Goal: Information Seeking & Learning: Learn about a topic

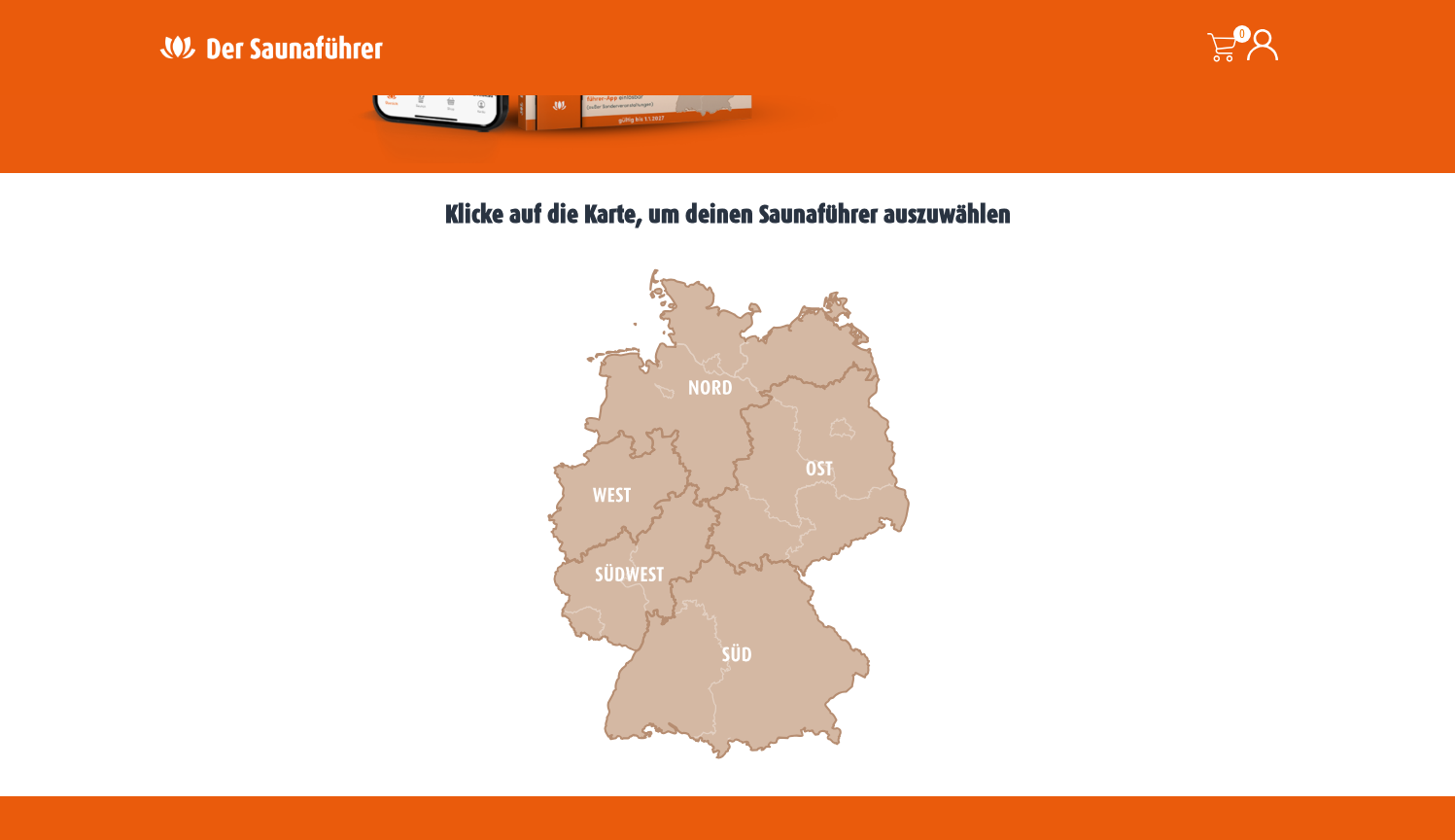
scroll to position [450, 0]
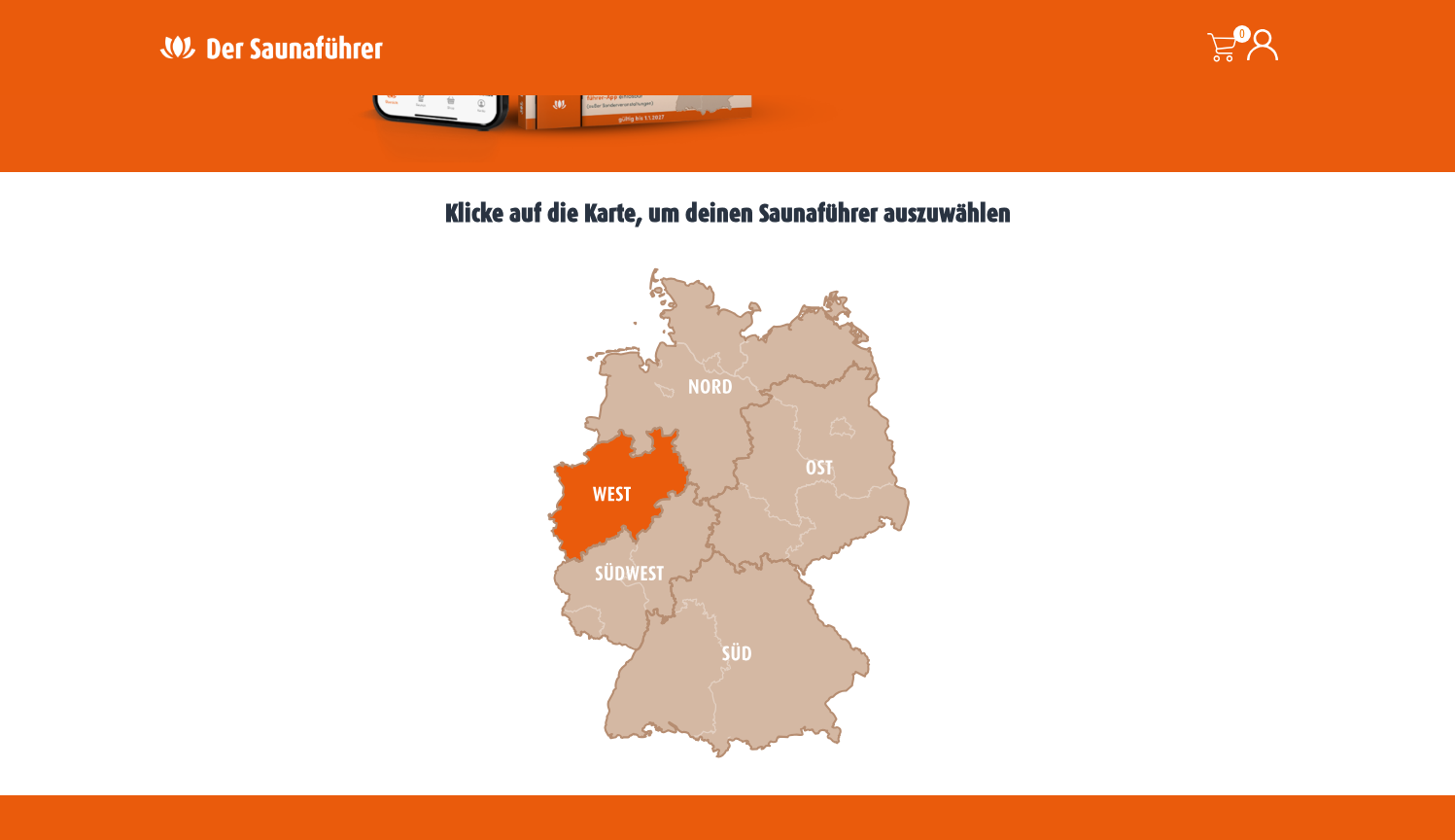
click at [616, 491] on icon at bounding box center [620, 494] width 142 height 134
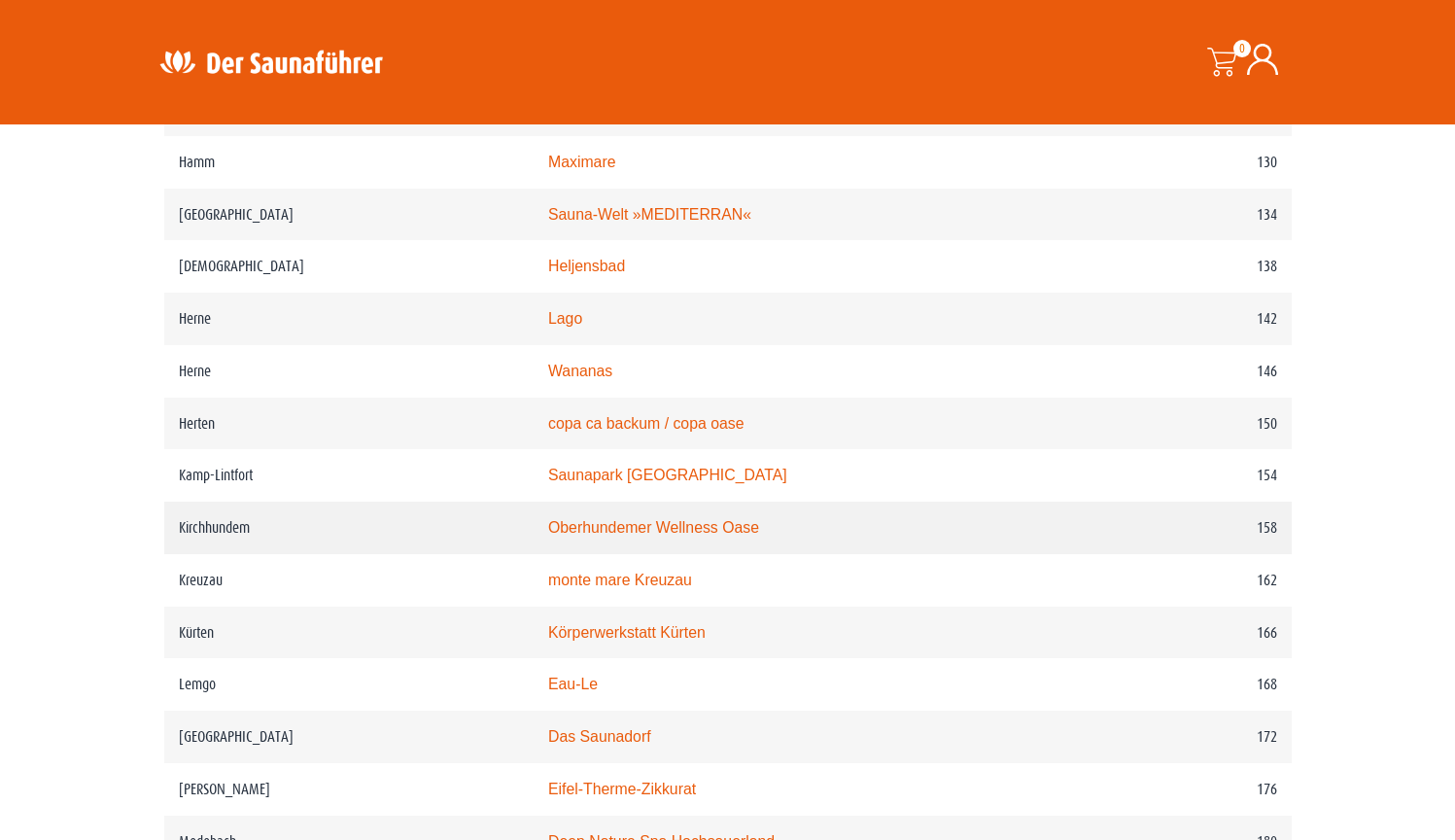
scroll to position [2408, 0]
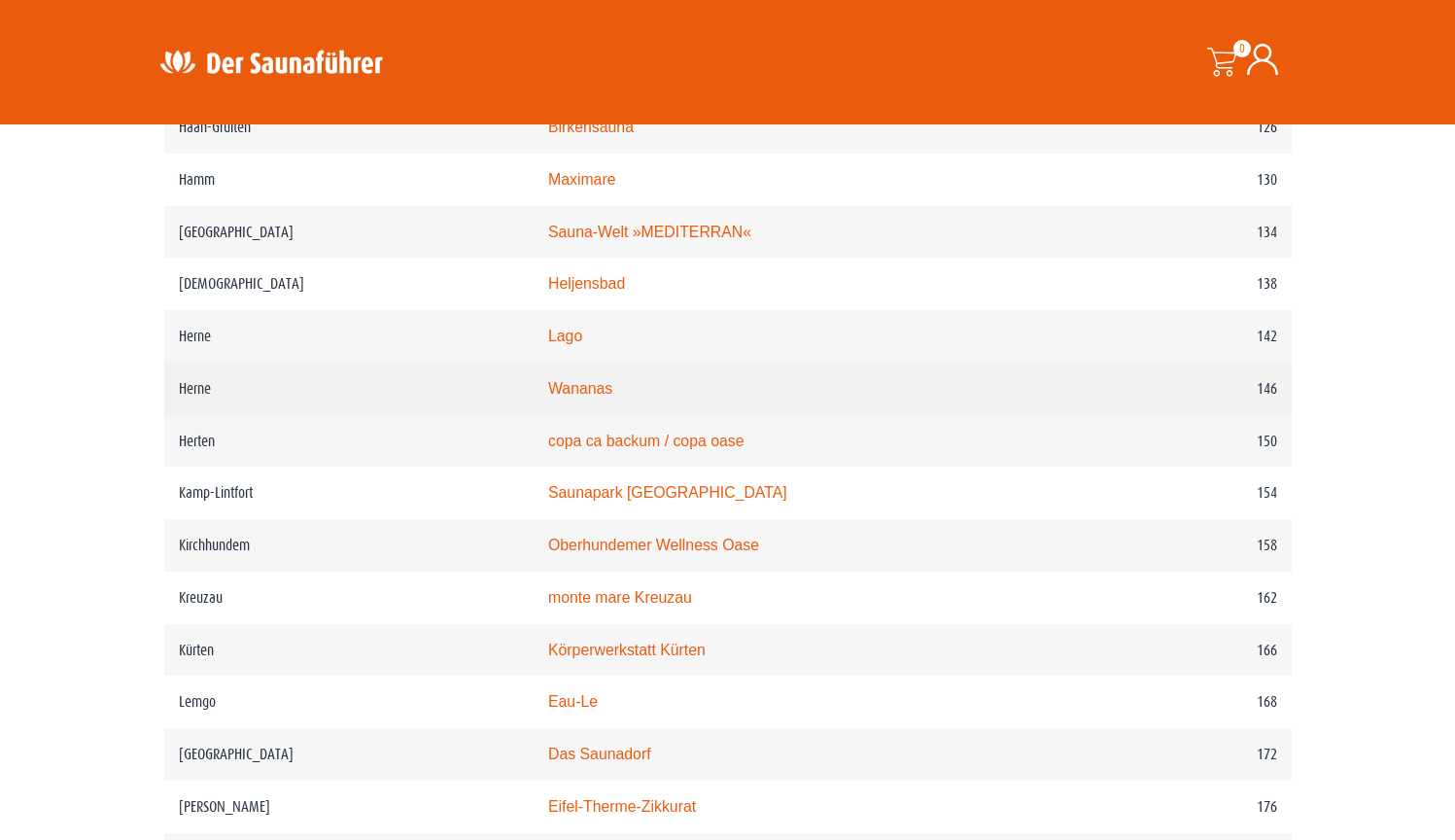
click at [570, 397] on link "Wananas" at bounding box center [580, 388] width 64 height 17
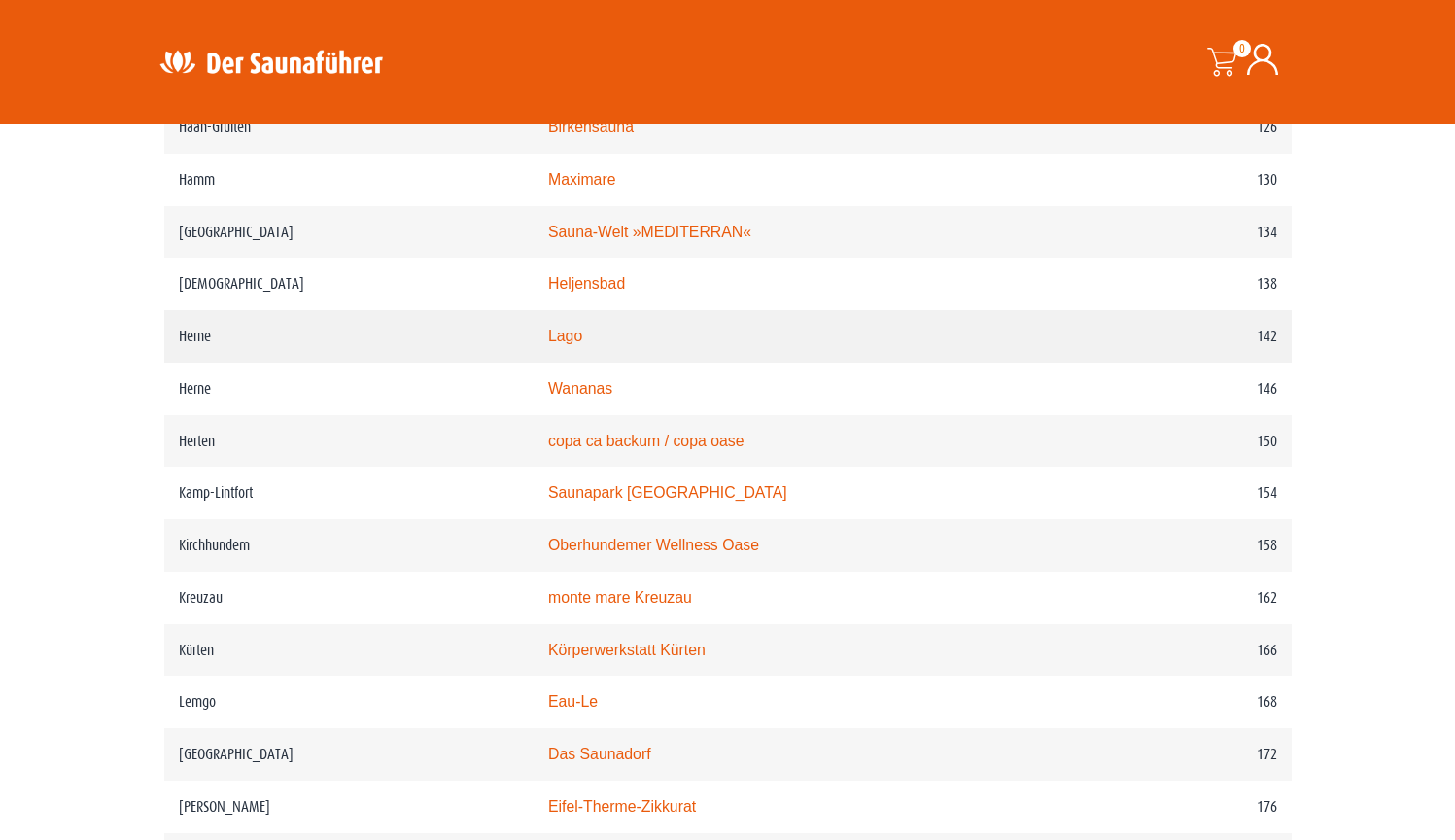
click at [549, 344] on link "Lago" at bounding box center [565, 336] width 34 height 17
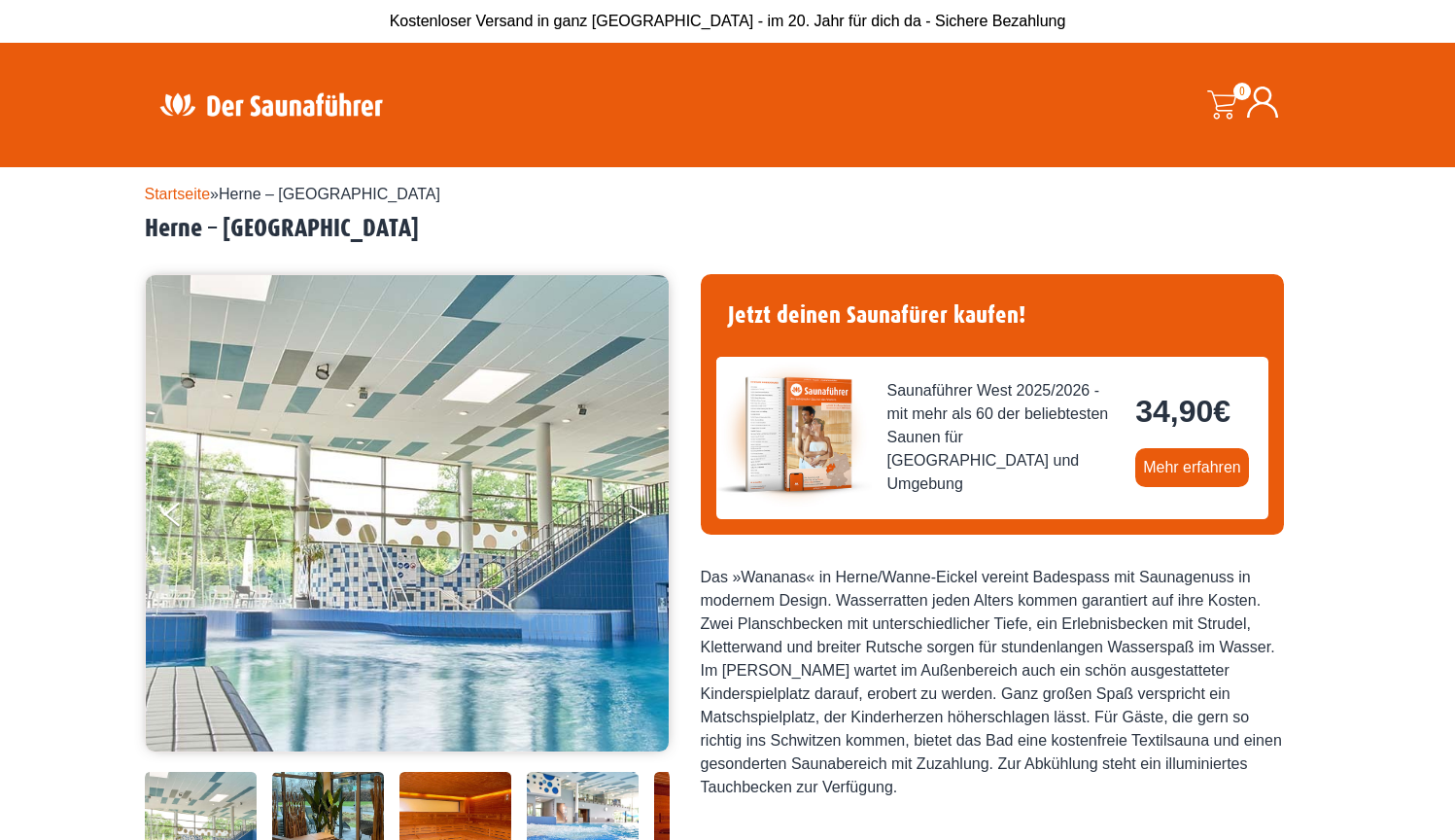
click at [643, 511] on button "Next" at bounding box center [651, 517] width 48 height 48
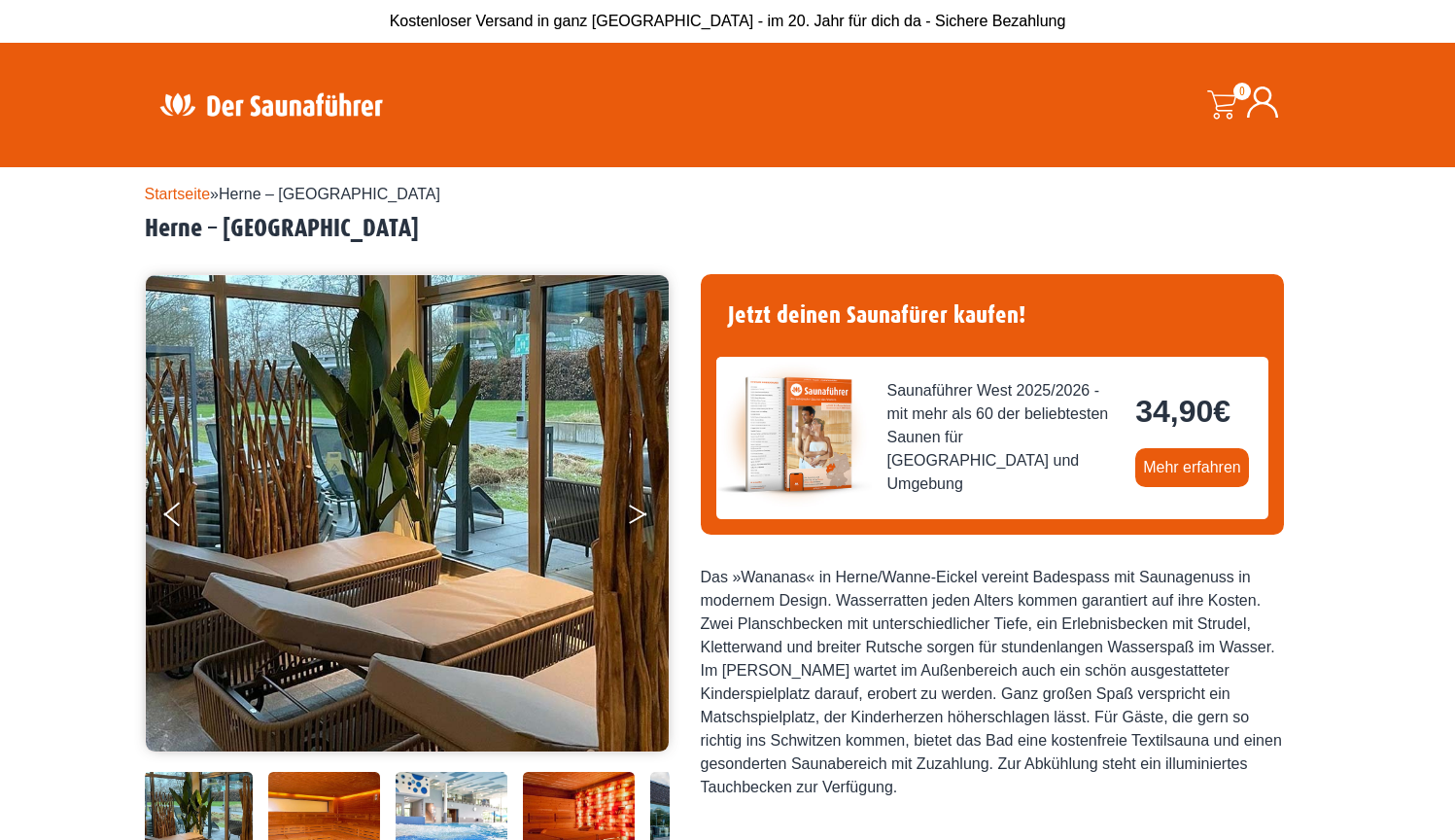
click at [643, 511] on button "Next" at bounding box center [651, 517] width 48 height 48
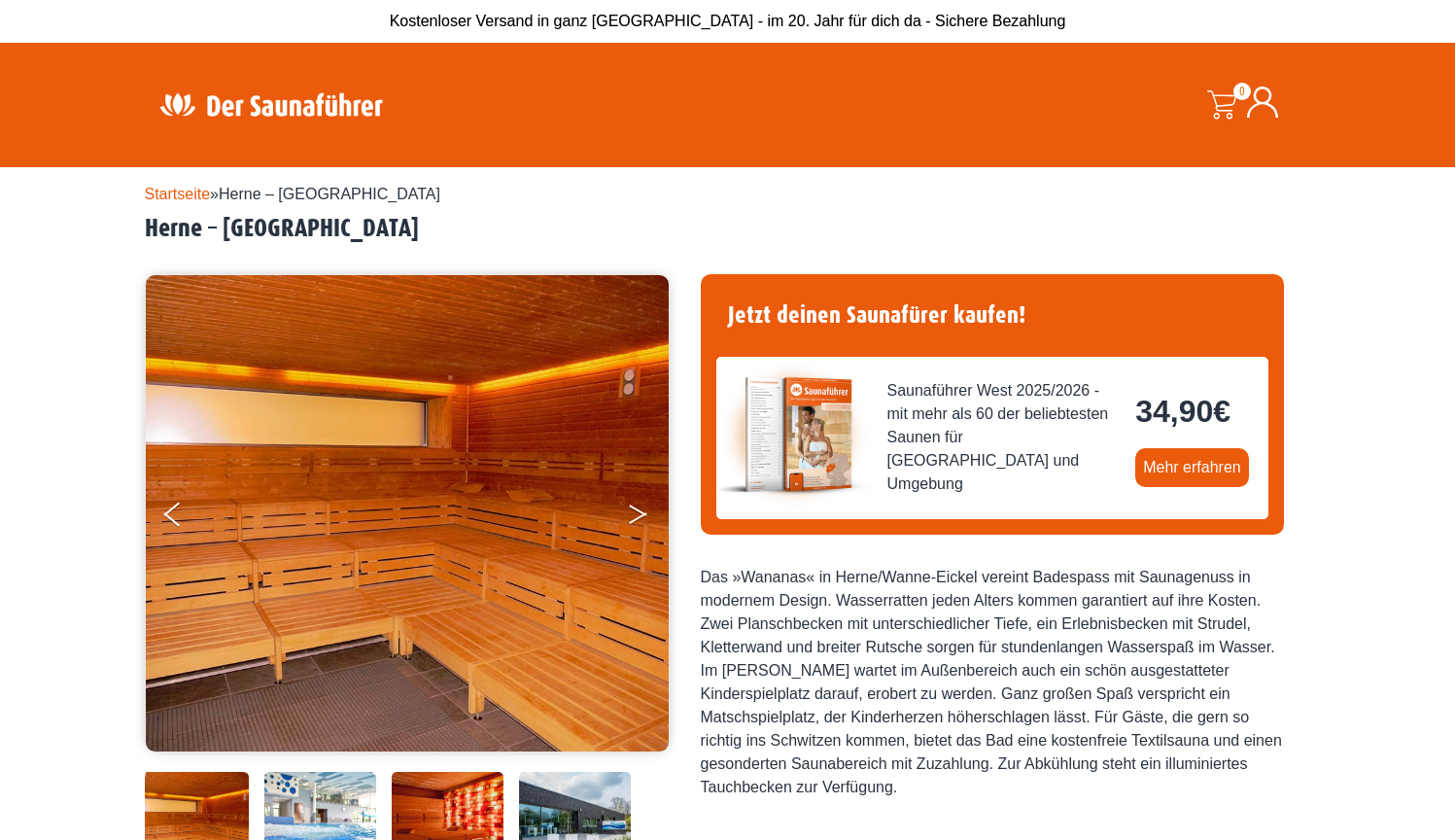
click at [643, 511] on button "Next" at bounding box center [651, 517] width 48 height 48
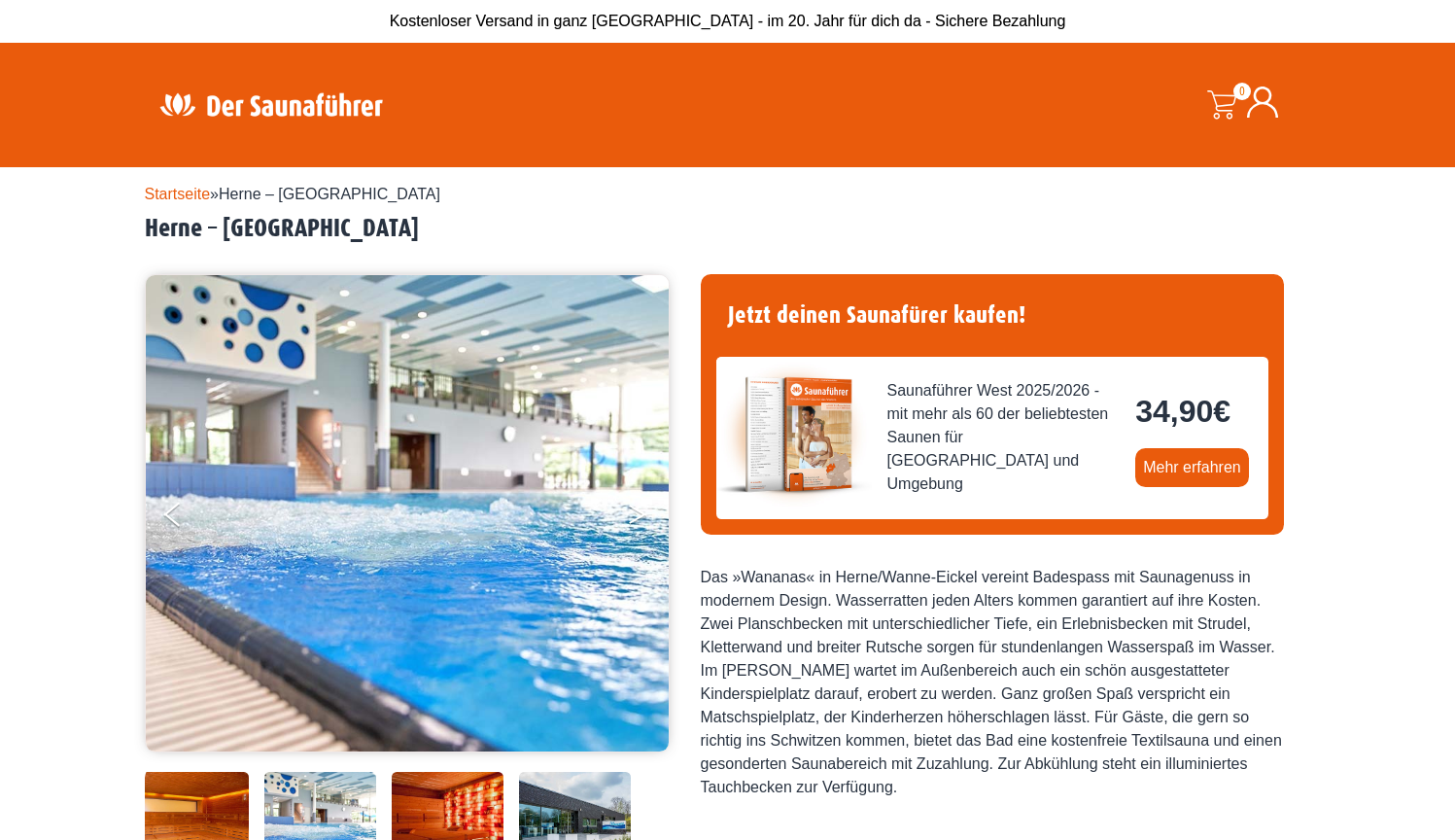
click at [643, 511] on button "Next" at bounding box center [651, 517] width 48 height 48
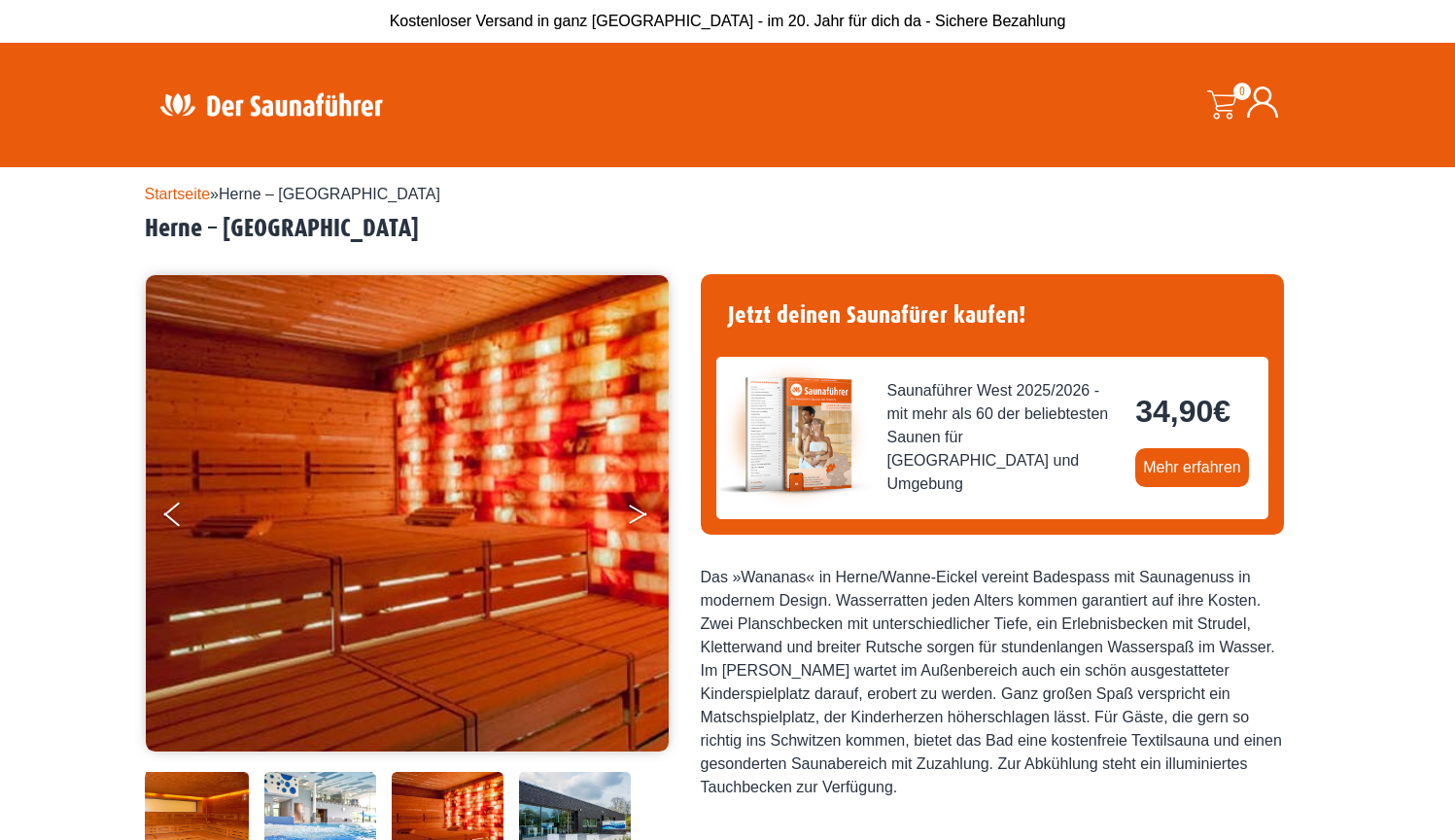
click at [643, 511] on button "Next" at bounding box center [651, 517] width 48 height 48
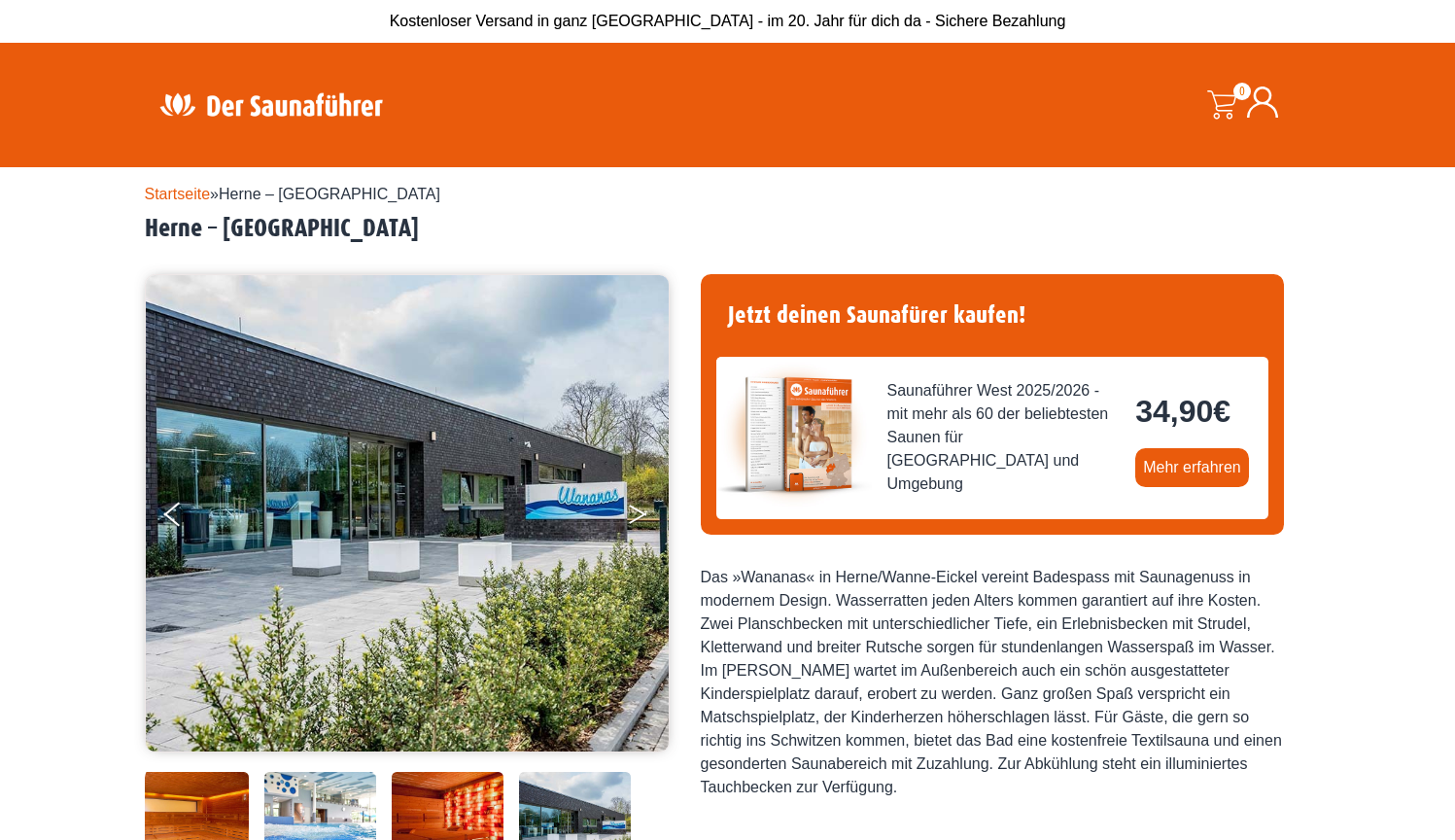
click at [643, 511] on button "Next" at bounding box center [651, 517] width 48 height 48
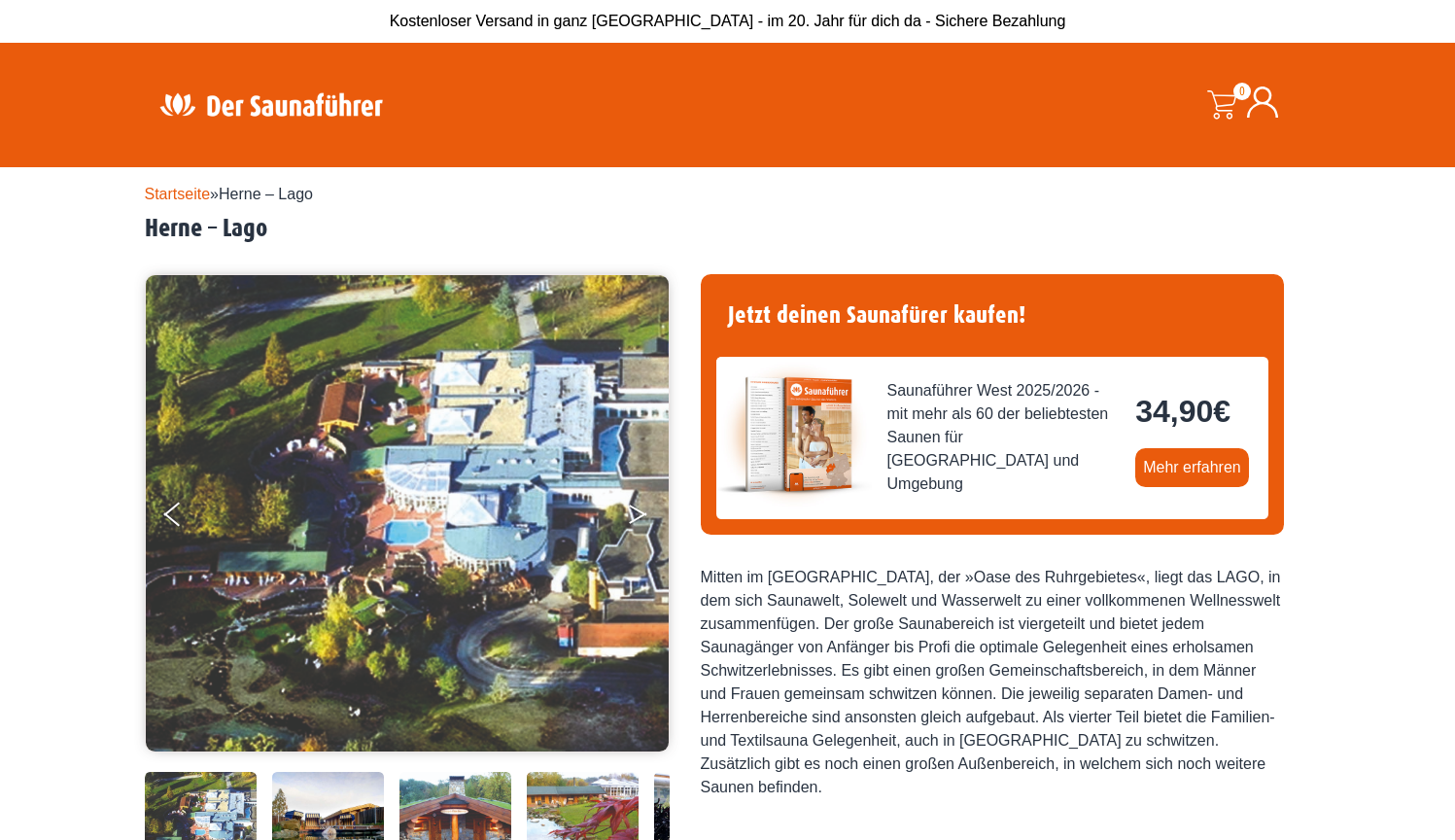
click at [637, 511] on button "Next" at bounding box center [651, 517] width 48 height 48
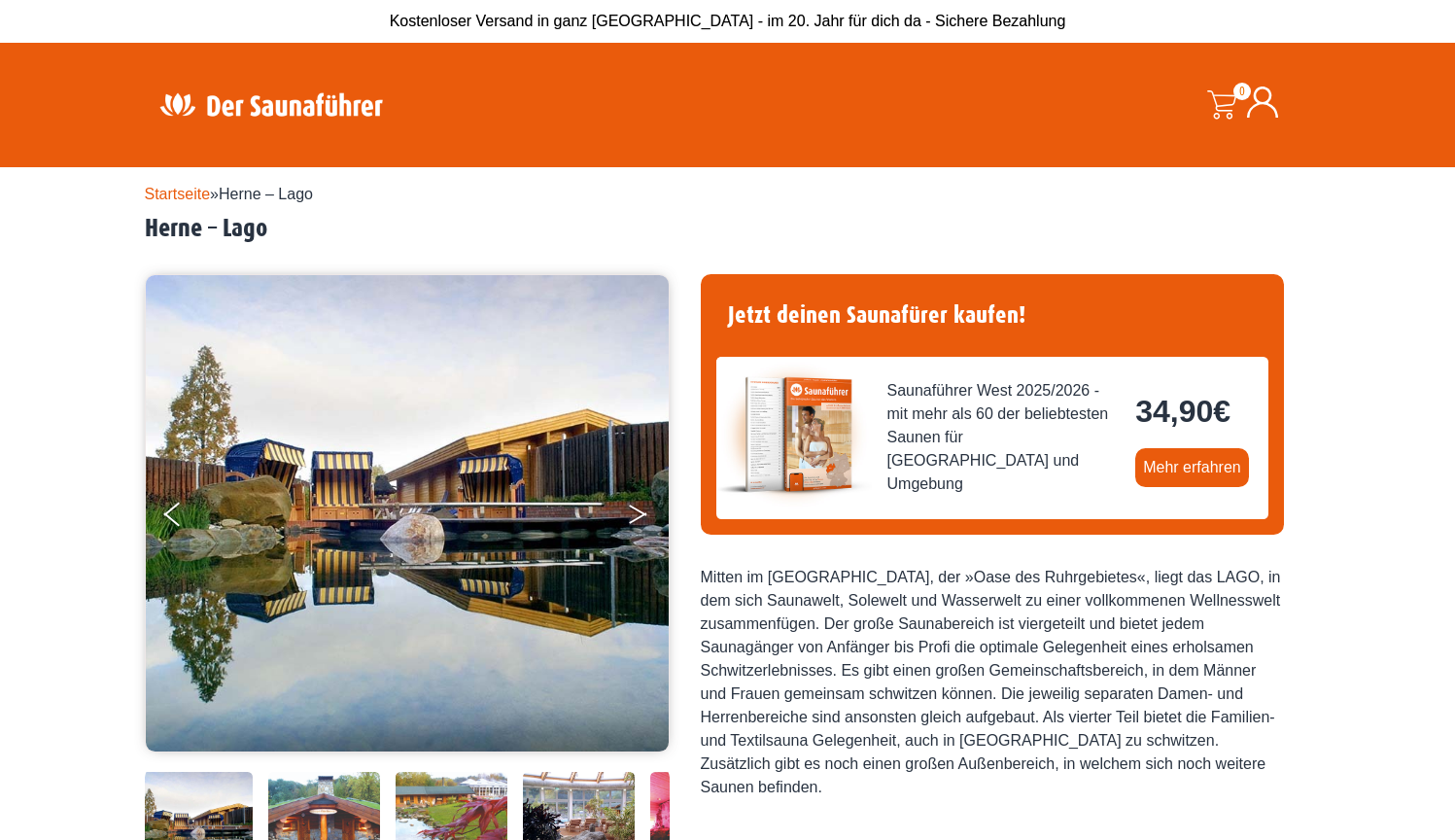
click at [637, 511] on button "Next" at bounding box center [651, 517] width 48 height 48
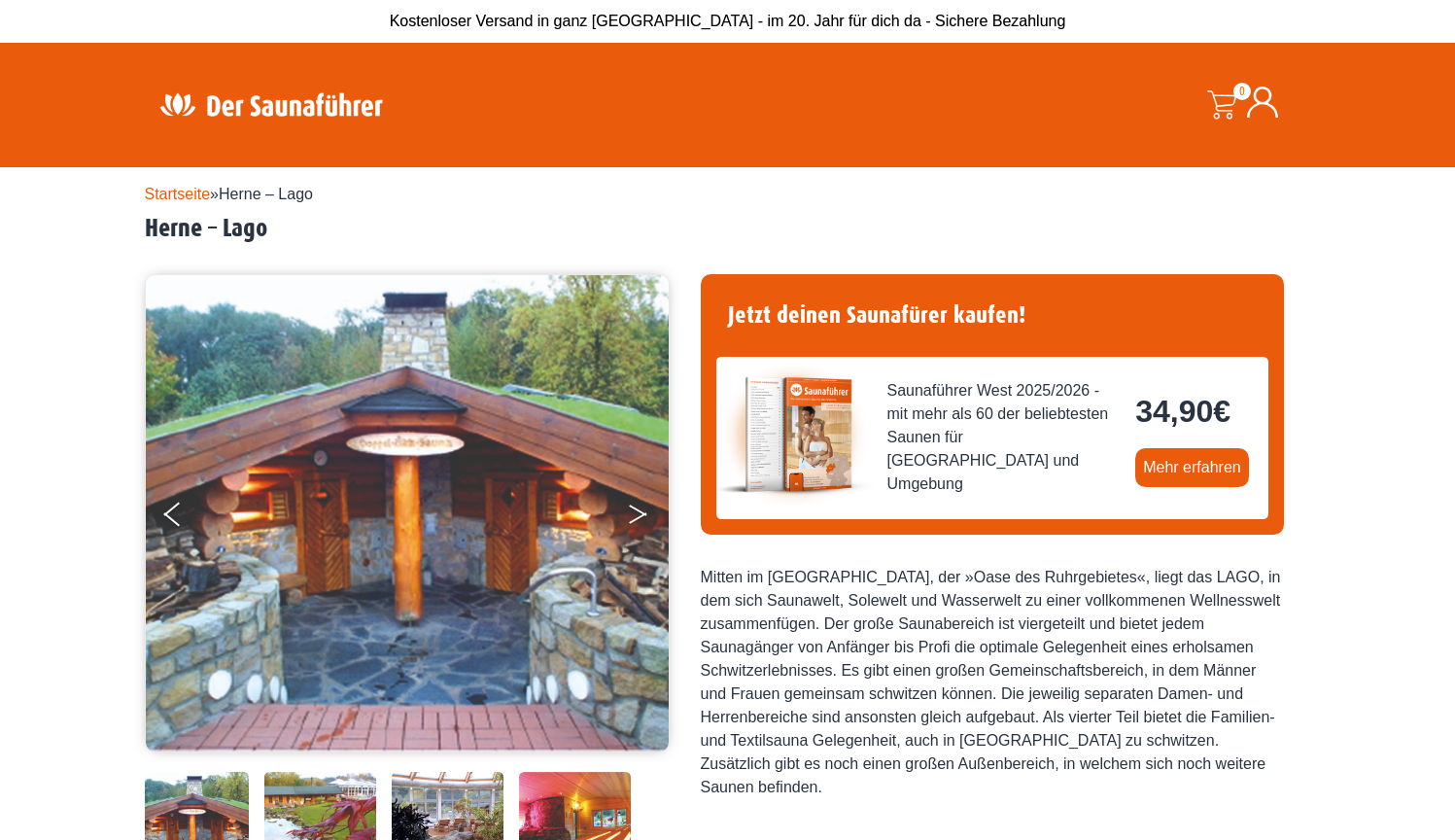
click at [637, 511] on button "Next" at bounding box center [651, 517] width 48 height 48
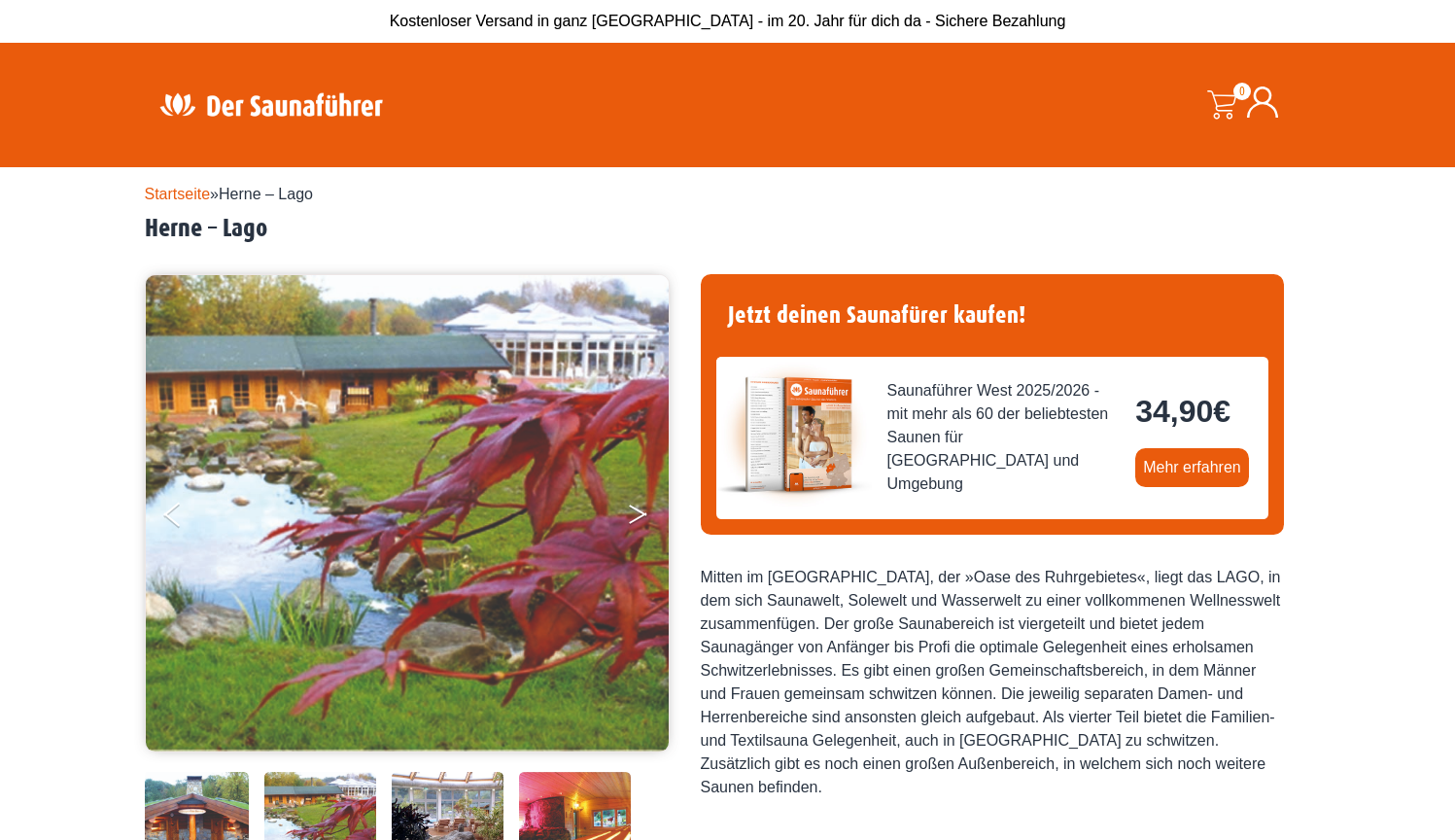
click at [637, 511] on button "Next" at bounding box center [651, 517] width 48 height 48
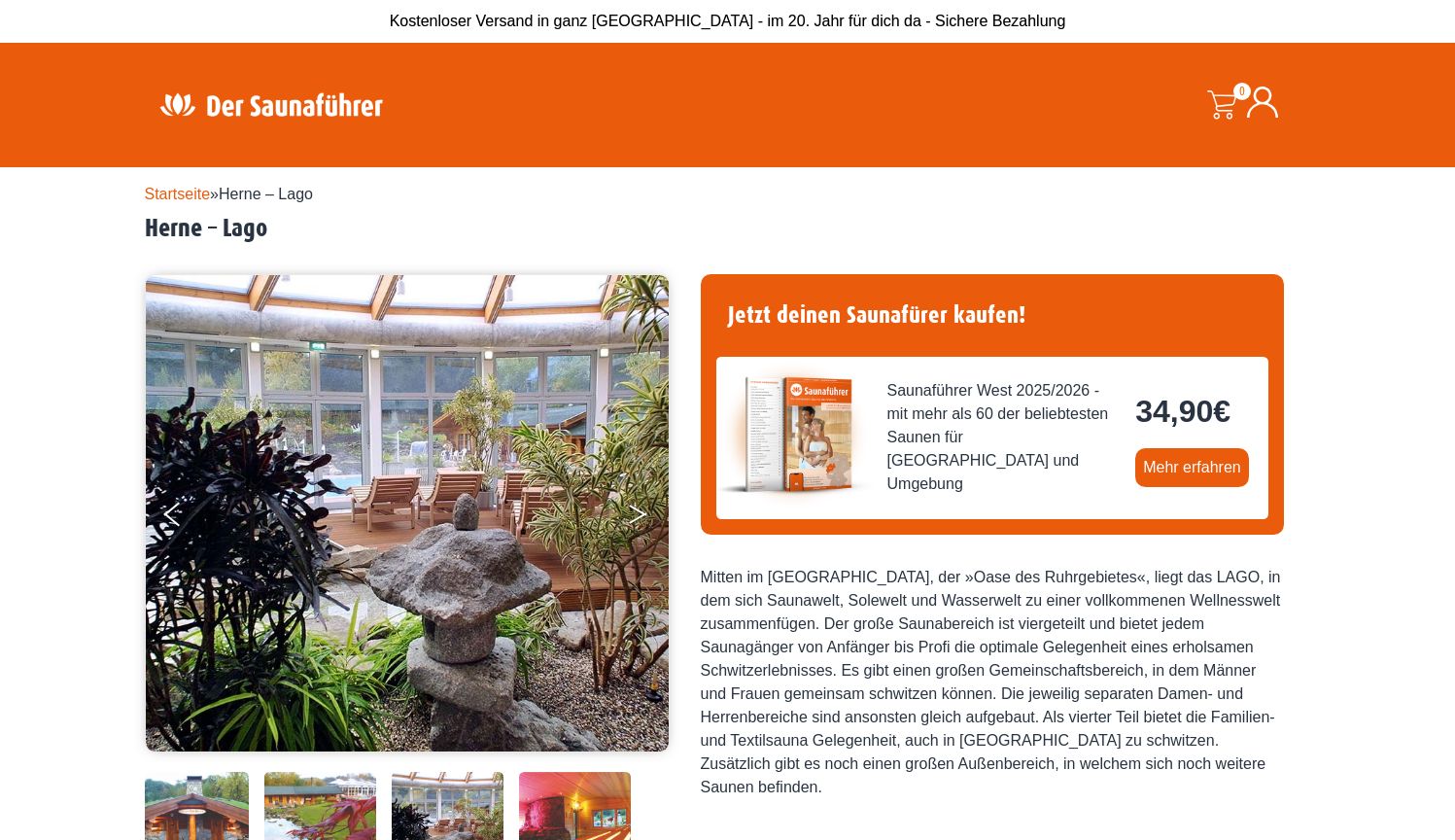
click at [637, 511] on button "Next" at bounding box center [651, 517] width 48 height 48
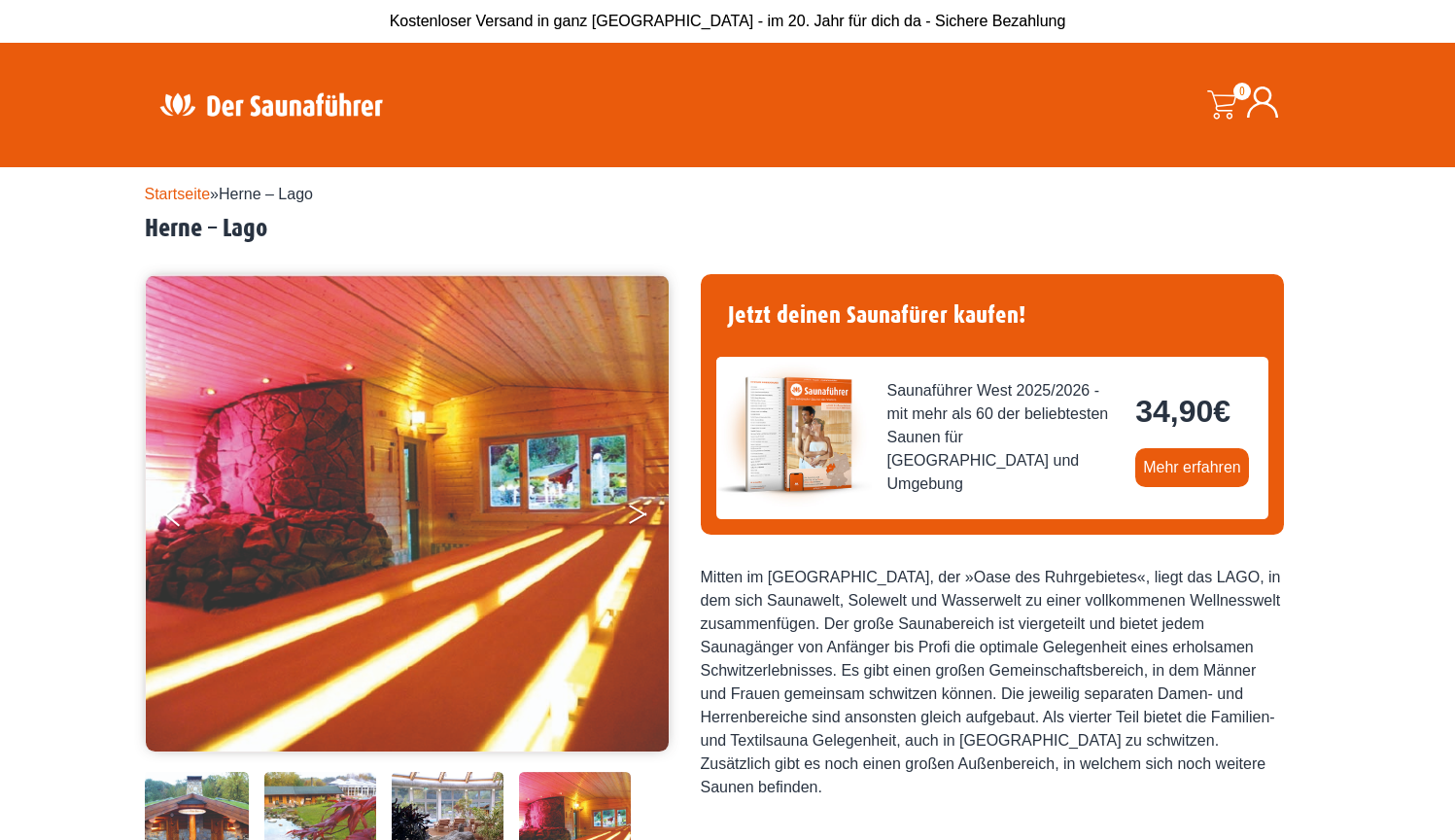
click at [637, 511] on button "Next" at bounding box center [651, 517] width 48 height 48
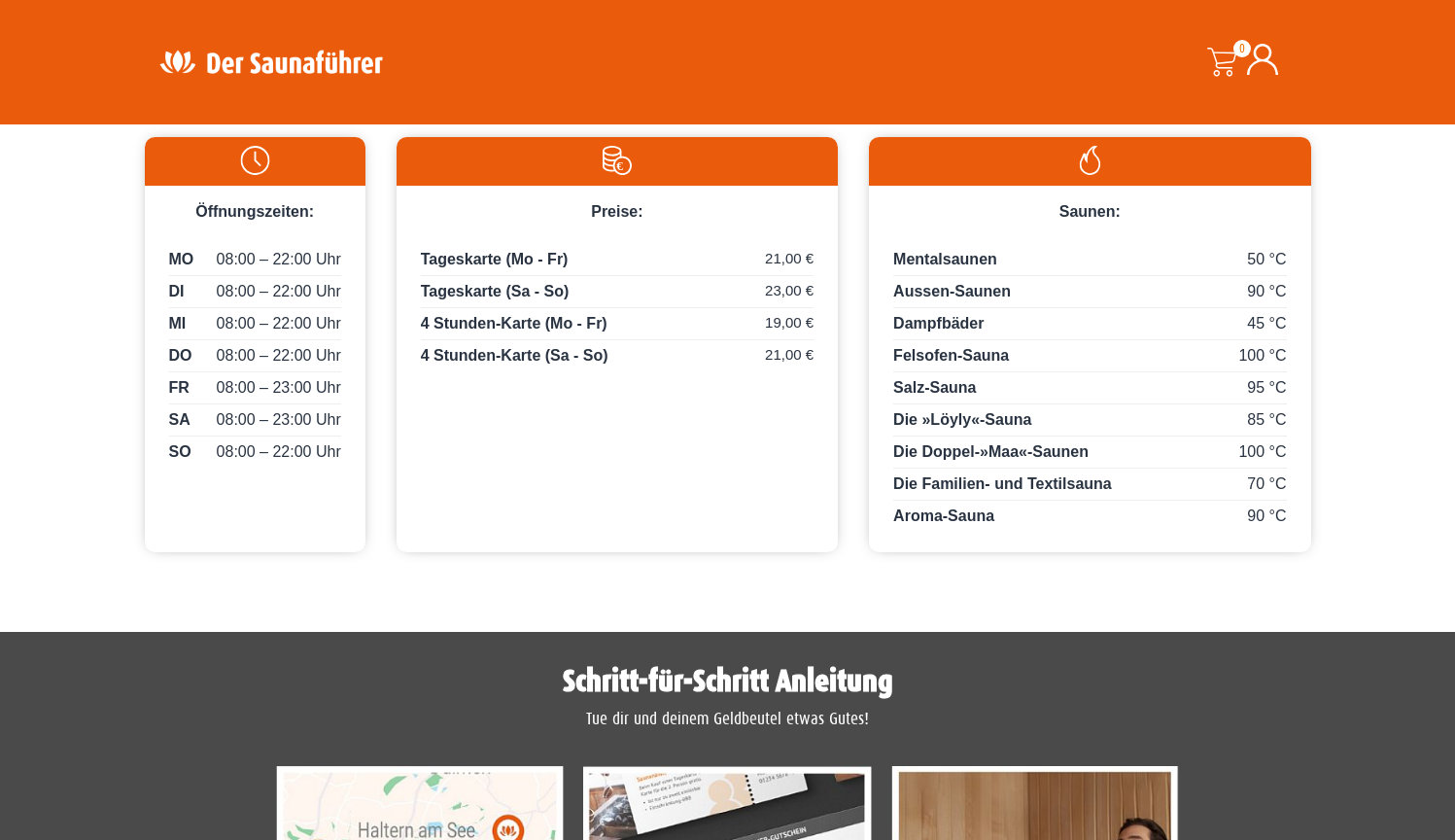
scroll to position [924, 0]
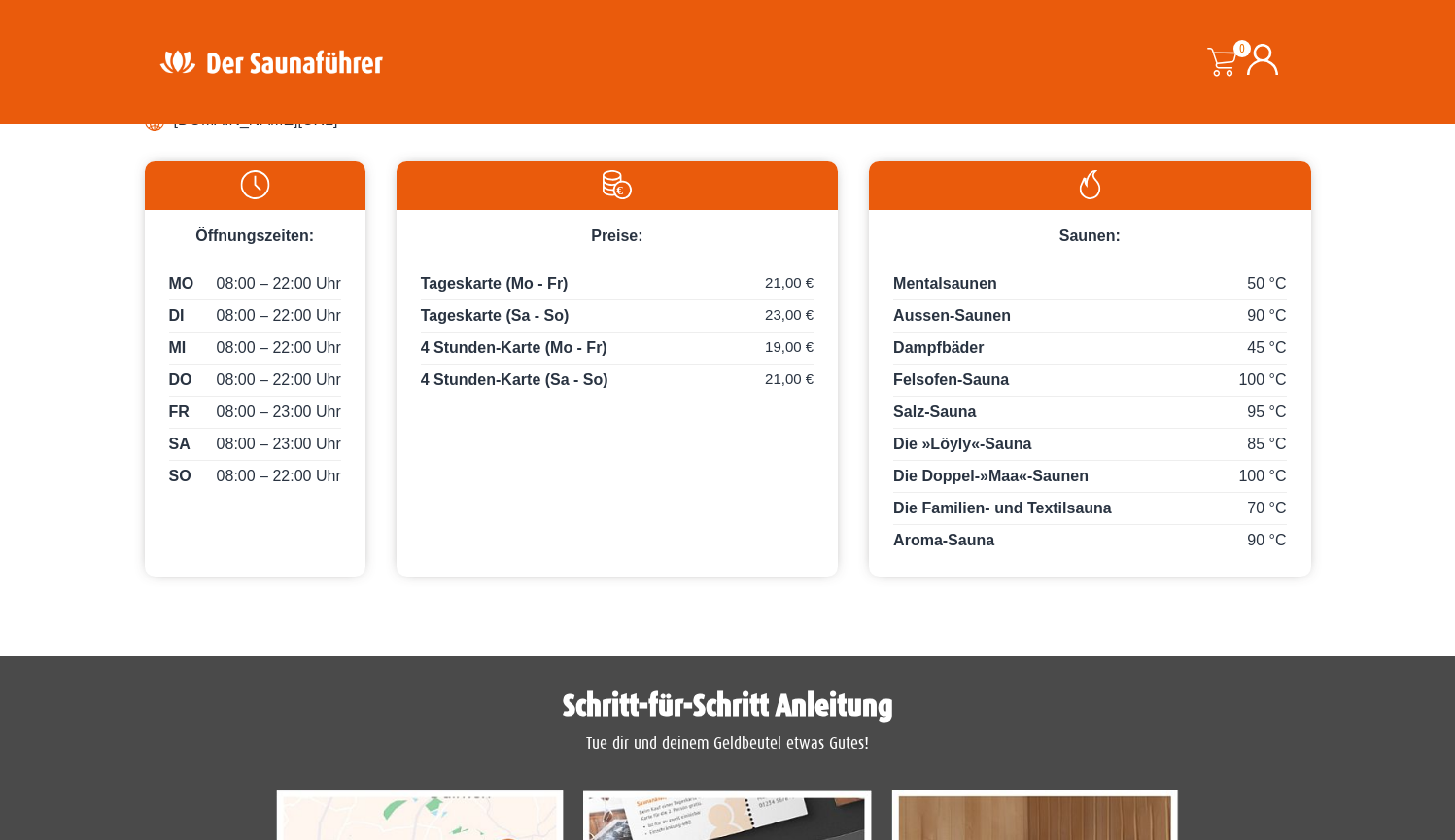
click at [982, 516] on span "Die Familien- und Textilsauna" at bounding box center [1003, 507] width 219 height 17
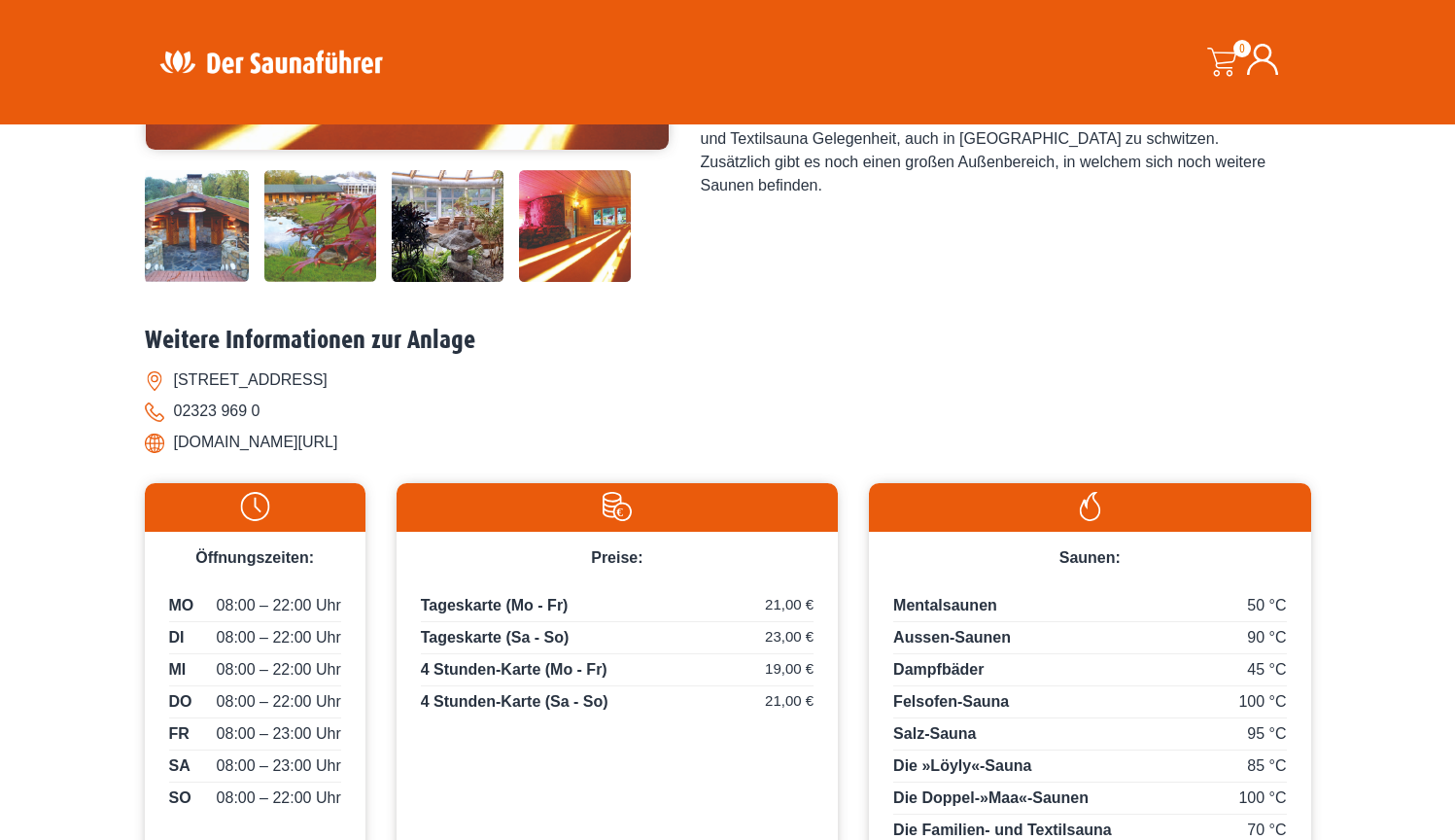
scroll to position [614, 0]
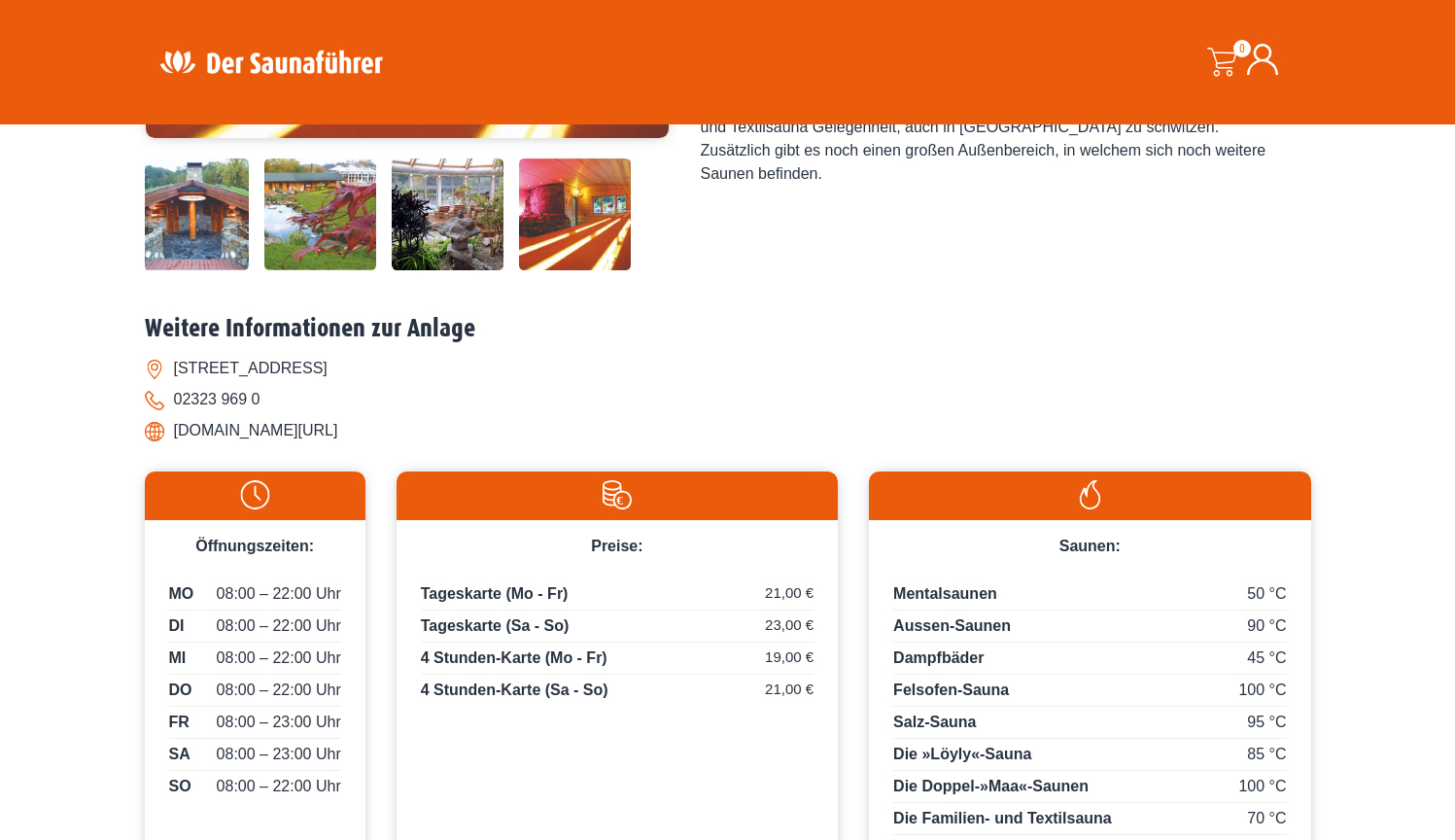
click at [184, 446] on li "gysenberg.de/" at bounding box center [728, 430] width 1166 height 32
drag, startPoint x: 174, startPoint y: 542, endPoint x: 317, endPoint y: 543, distance: 143.0
click at [317, 446] on li "gysenberg.de/" at bounding box center [728, 430] width 1166 height 32
copy li "gysenberg.de/"
